Goal: Task Accomplishment & Management: Manage account settings

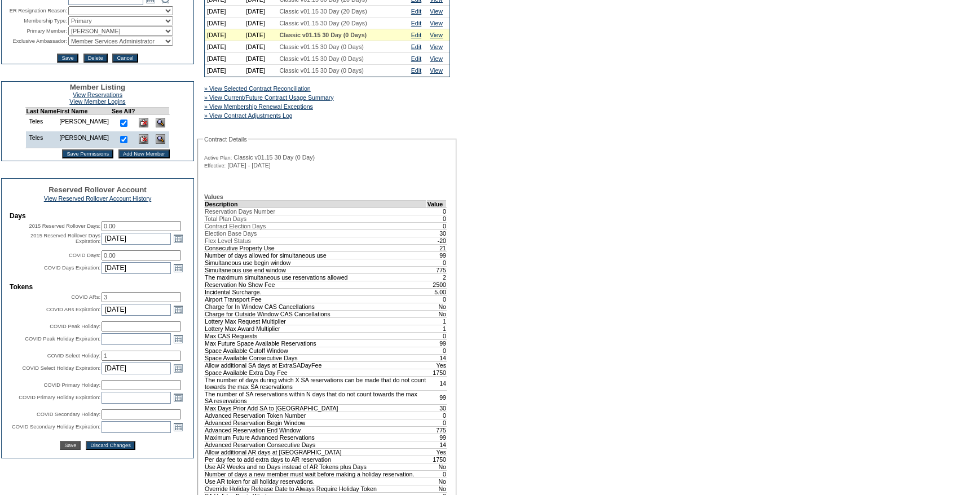
scroll to position [230, 0]
click at [143, 301] on input "3" at bounding box center [141, 296] width 80 height 10
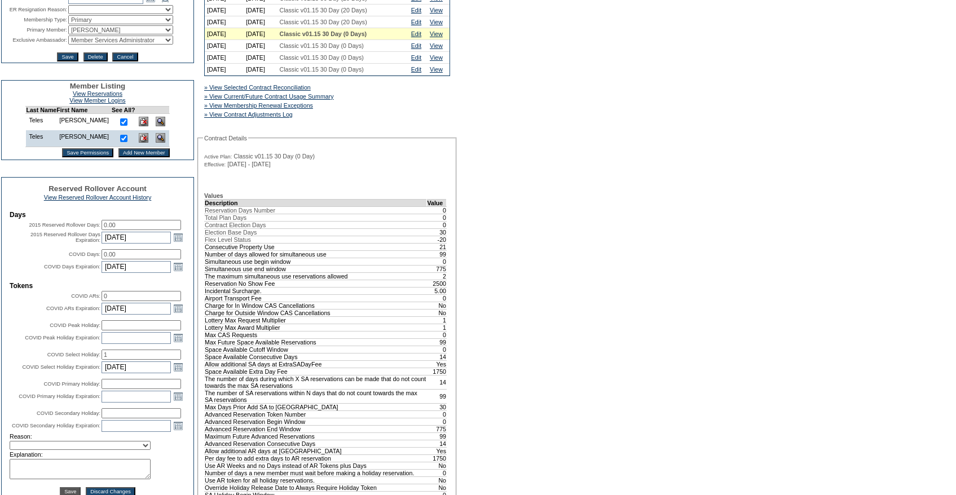
type input "0"
click at [126, 360] on input "1" at bounding box center [141, 355] width 80 height 10
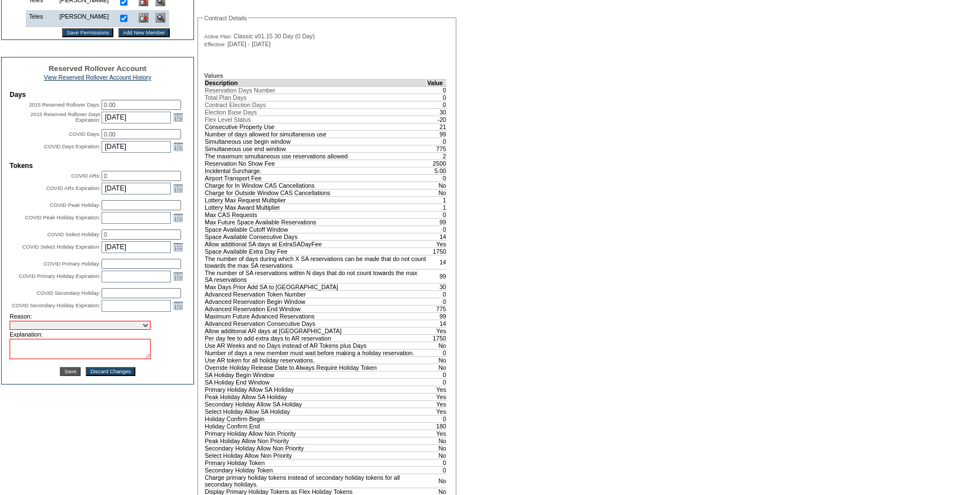
scroll to position [361, 0]
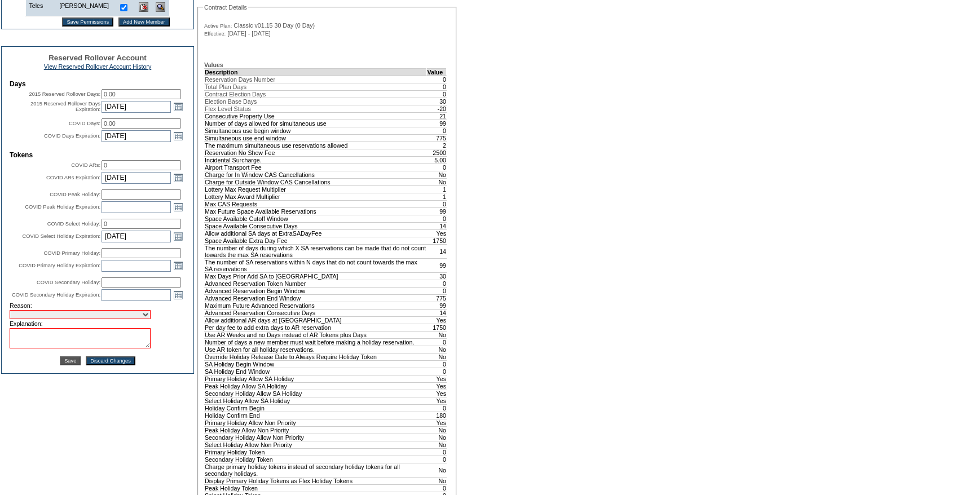
type input "0"
click at [41, 319] on select "Requested Transfer Exception Member Transfer Error Internal Correction Other Co…" at bounding box center [80, 314] width 141 height 9
select select "980"
click at [10, 319] on select "Requested Transfer Exception Member Transfer Error Internal Correction Other Co…" at bounding box center [80, 314] width 141 height 9
click at [55, 348] on textarea at bounding box center [80, 338] width 141 height 20
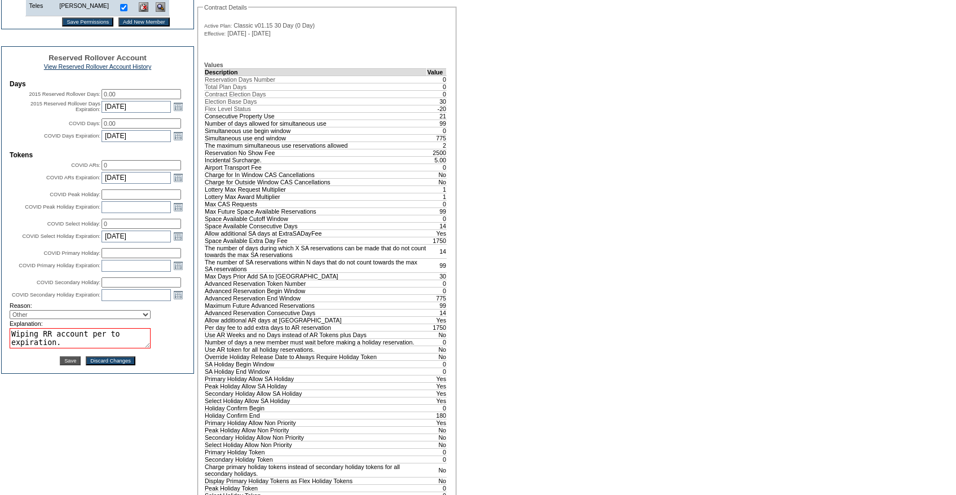
click at [174, 348] on td "Wiping RR account per to expiration." at bounding box center [98, 338] width 176 height 20
click at [116, 348] on textarea "Wiping RR account per to expiration." at bounding box center [80, 338] width 141 height 20
click at [106, 348] on textarea "Wiping RR account per to expiration." at bounding box center [80, 338] width 141 height 20
click at [121, 348] on textarea "Wiping RR account per to expiration." at bounding box center [80, 338] width 141 height 20
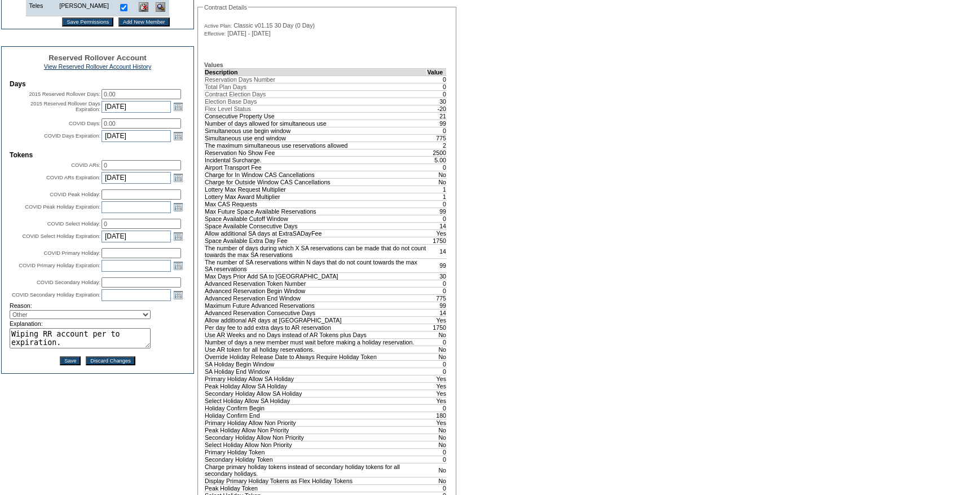
click at [121, 348] on textarea "Wiping RR account per to expiration." at bounding box center [80, 338] width 141 height 20
click at [113, 348] on textarea "Wiping RR account per expiration." at bounding box center [80, 338] width 141 height 20
drag, startPoint x: 113, startPoint y: 375, endPoint x: 93, endPoint y: 369, distance: 20.5
click at [93, 348] on textarea "Wiping RR account per expiration." at bounding box center [80, 338] width 141 height 20
type textarea "Wiping RR account per expiration."
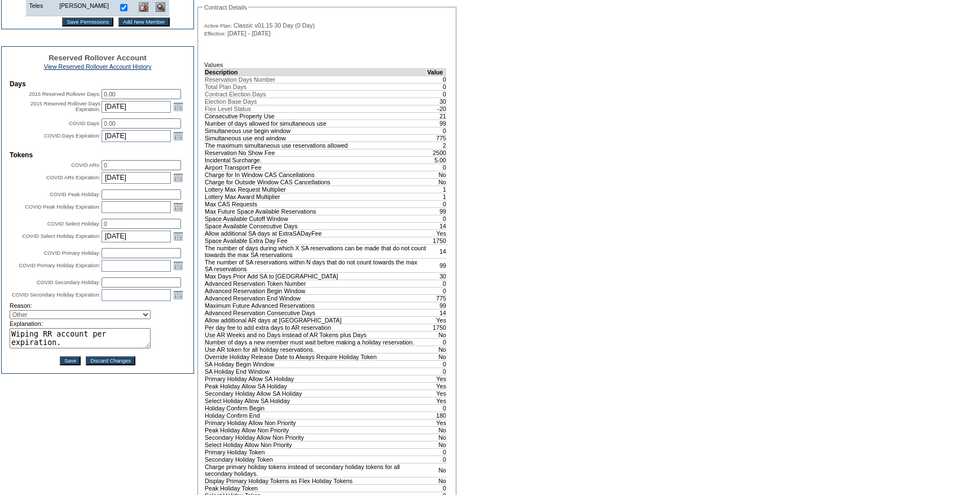
click at [94, 443] on td "Edit Membership Club: Exclusive Resorts Base Plan: Classic v01.15 30 Day Member…" at bounding box center [97, 335] width 193 height 1180
click at [67, 365] on input "Save" at bounding box center [70, 360] width 21 height 9
